Goal: Task Accomplishment & Management: Manage account settings

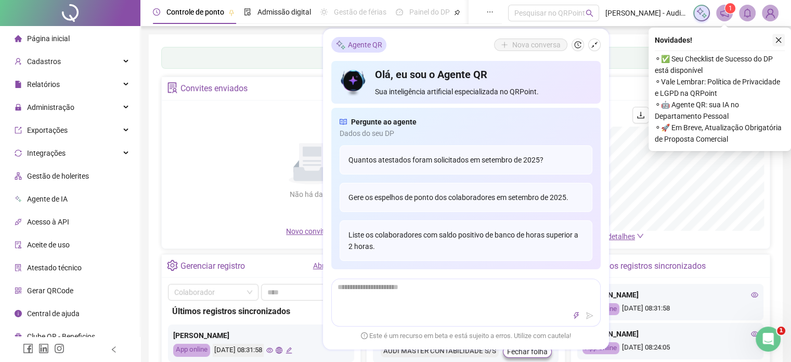
click at [780, 41] on icon "close" at bounding box center [778, 39] width 7 height 7
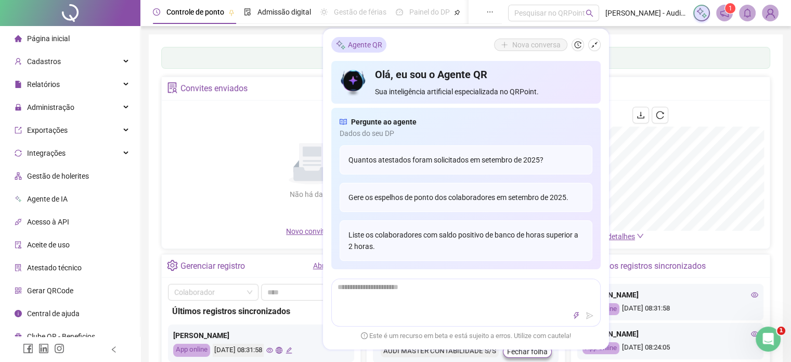
click at [194, 167] on div "Não há dados Não há dados" at bounding box center [312, 166] width 289 height 119
click at [595, 47] on icon "shrink" at bounding box center [594, 44] width 7 height 7
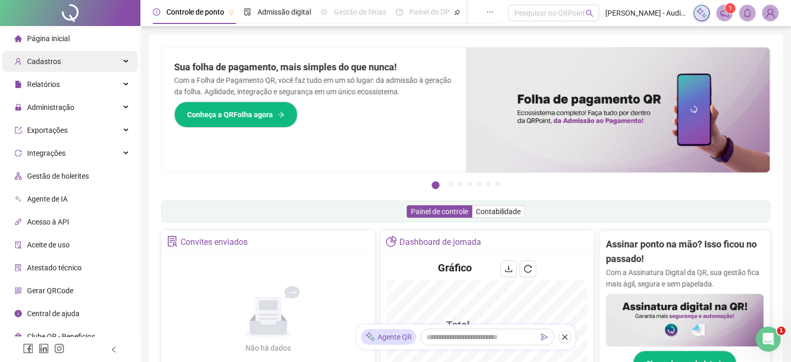
click at [115, 60] on div "Cadastros" at bounding box center [70, 61] width 136 height 21
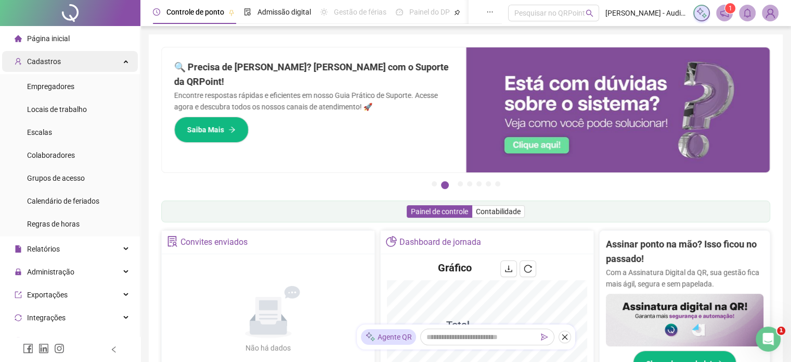
click at [115, 61] on div "Cadastros" at bounding box center [70, 61] width 136 height 21
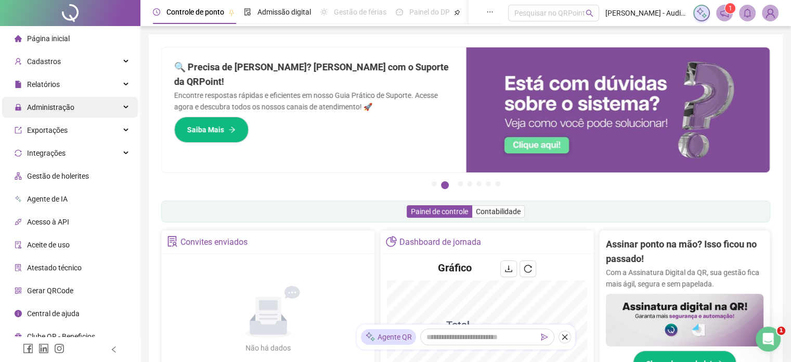
click at [123, 108] on div "Administração" at bounding box center [70, 107] width 136 height 21
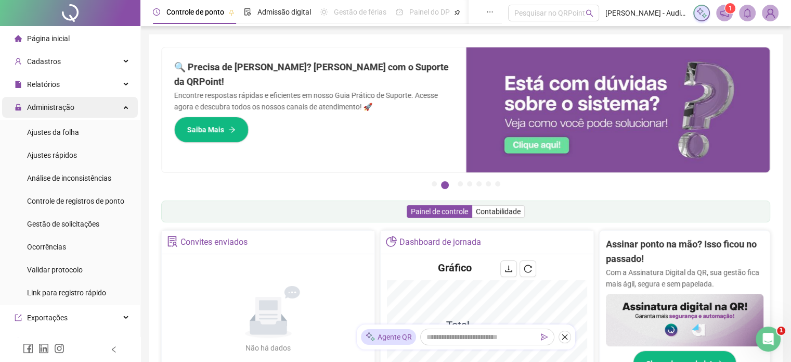
click at [112, 105] on div "Administração" at bounding box center [70, 107] width 136 height 21
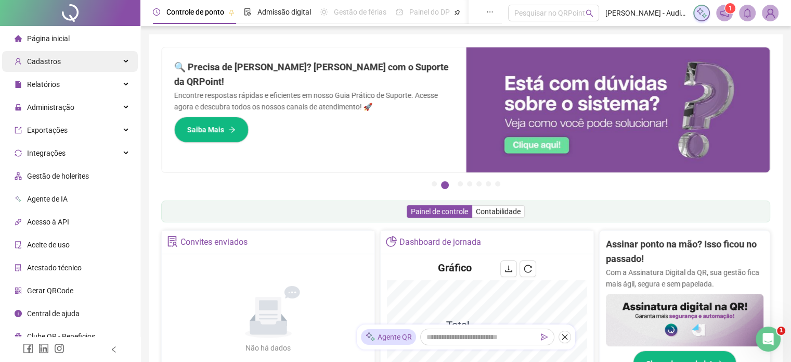
click at [128, 60] on div "Cadastros" at bounding box center [70, 61] width 136 height 21
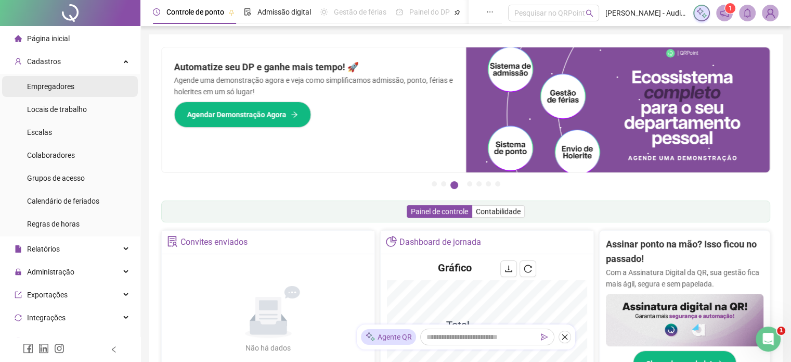
click at [66, 82] on span "Empregadores" at bounding box center [50, 86] width 47 height 8
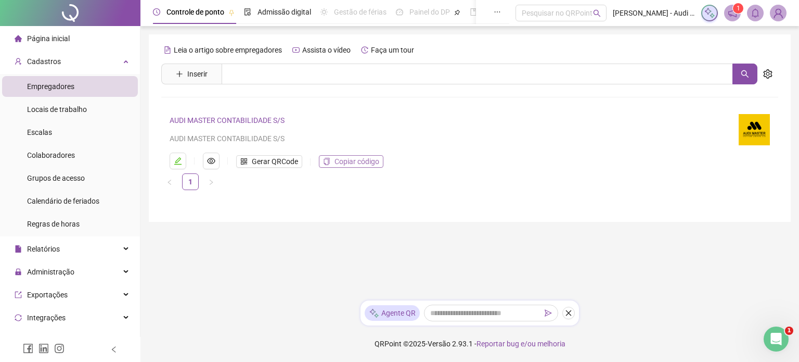
click at [360, 162] on span "Copiar código" at bounding box center [356, 161] width 45 height 11
click at [50, 157] on span "Colaboradores" at bounding box center [51, 155] width 48 height 8
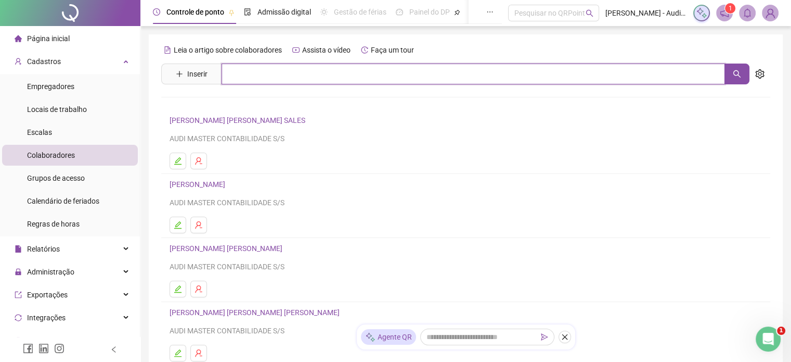
click at [255, 79] on input "text" at bounding box center [474, 73] width 504 height 21
type input "*****"
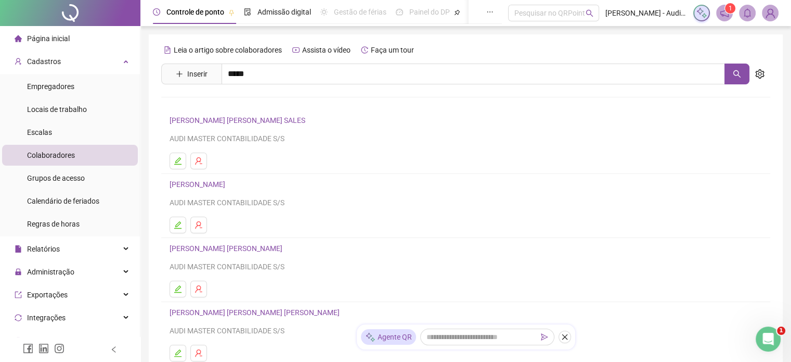
click at [233, 104] on link "[PERSON_NAME] GENISSON [PERSON_NAME]" at bounding box center [256, 104] width 150 height 8
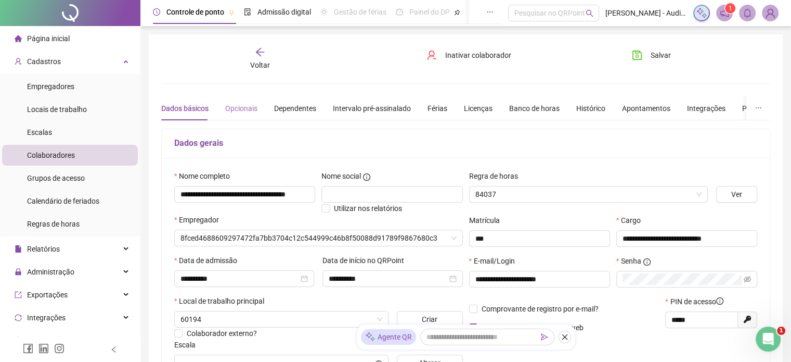
type input "*********"
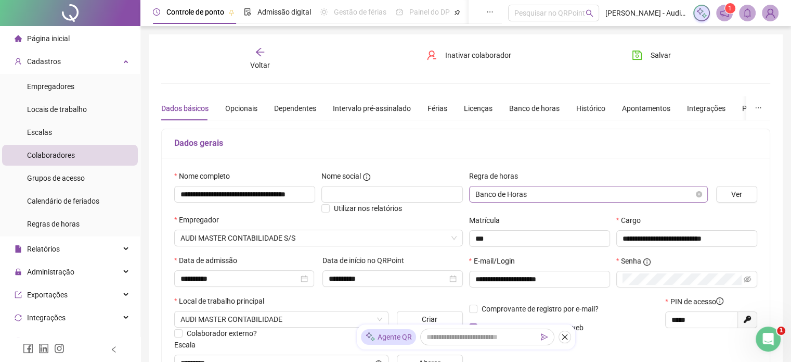
scroll to position [104, 0]
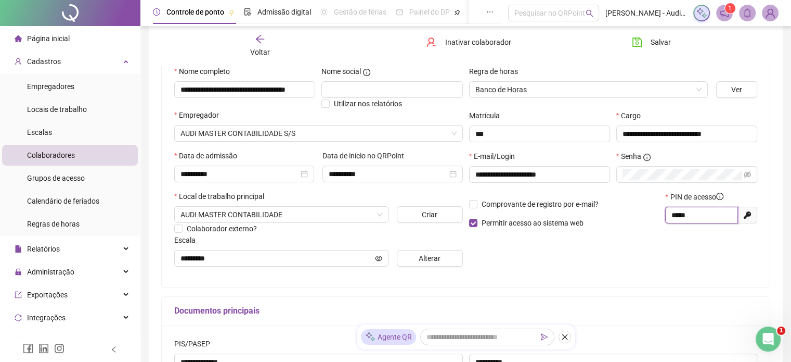
drag, startPoint x: 720, startPoint y: 216, endPoint x: 659, endPoint y: 214, distance: 61.4
click at [659, 214] on div "Comprovante de registro por e-mail? Permitir acesso ao sistema web PIN de acess…" at bounding box center [613, 213] width 295 height 45
drag, startPoint x: 701, startPoint y: 216, endPoint x: 649, endPoint y: 214, distance: 52.6
click at [649, 214] on div "Comprovante de registro por e-mail? Permitir acesso ao sistema web PIN de acess…" at bounding box center [613, 213] width 295 height 45
